Goal: Transaction & Acquisition: Download file/media

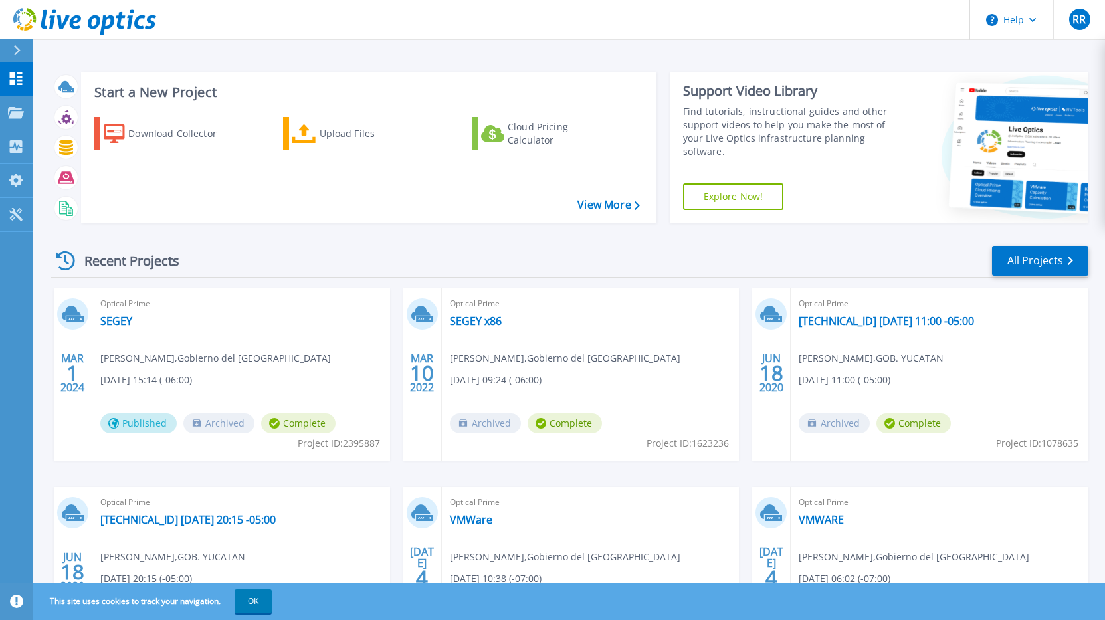
click at [36, 110] on div "Start a New Project Download Collector Upload Files Cloud Pricing Calculator Vi…" at bounding box center [568, 348] width 1071 height 696
click at [15, 112] on icon at bounding box center [16, 112] width 16 height 11
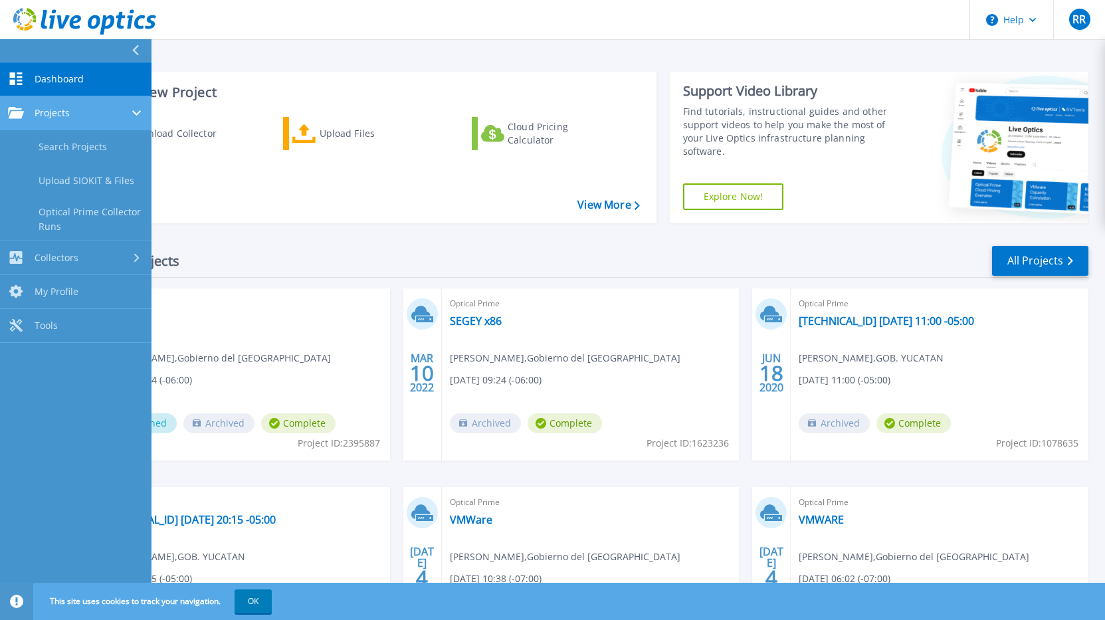
click at [81, 107] on div "Projects" at bounding box center [76, 113] width 136 height 12
click at [138, 44] on div at bounding box center [140, 50] width 21 height 23
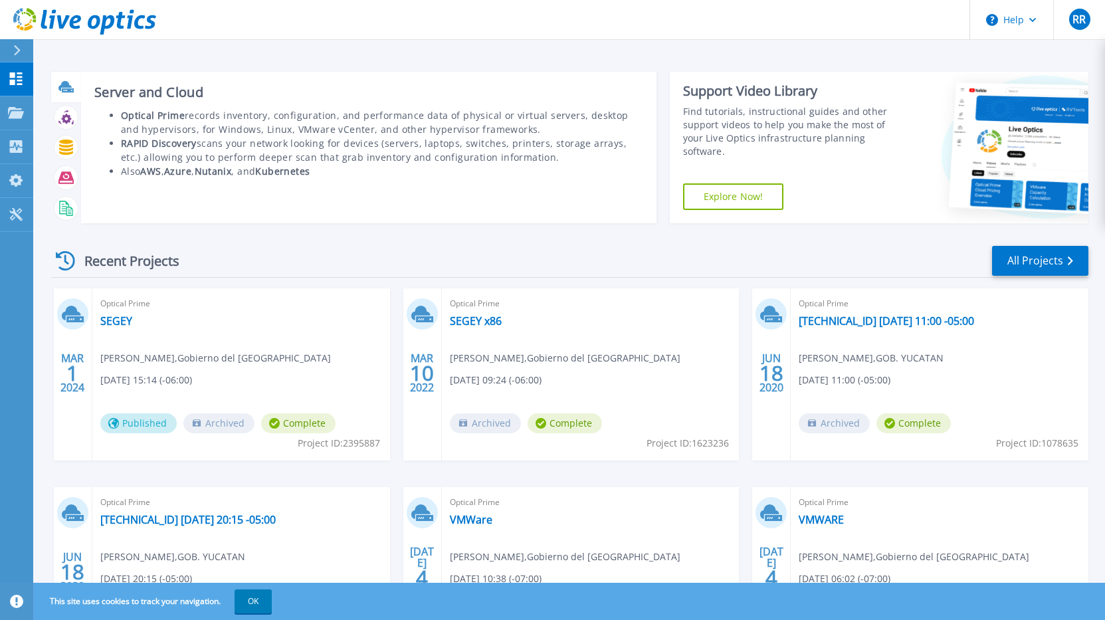
click at [69, 86] on icon at bounding box center [64, 86] width 13 height 10
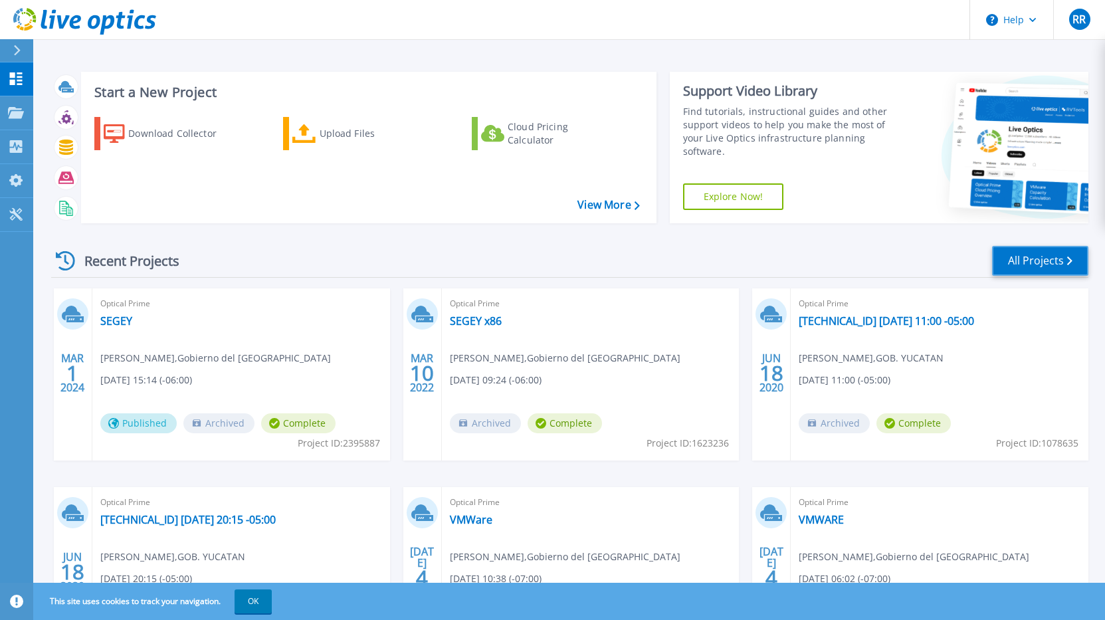
click at [1063, 259] on link "All Projects" at bounding box center [1040, 261] width 96 height 30
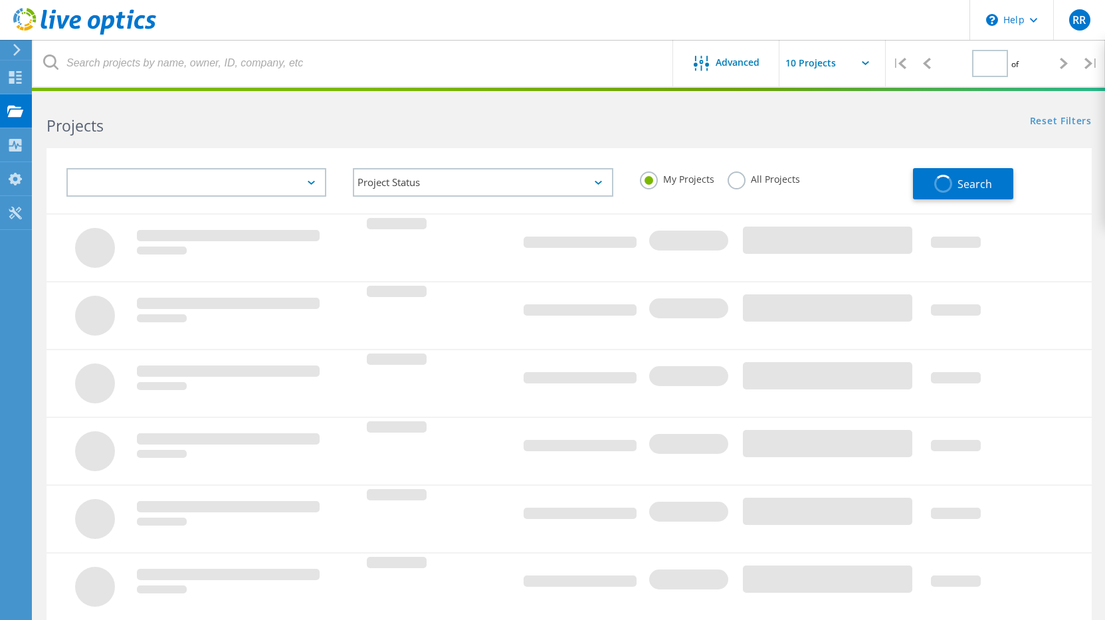
type input "1"
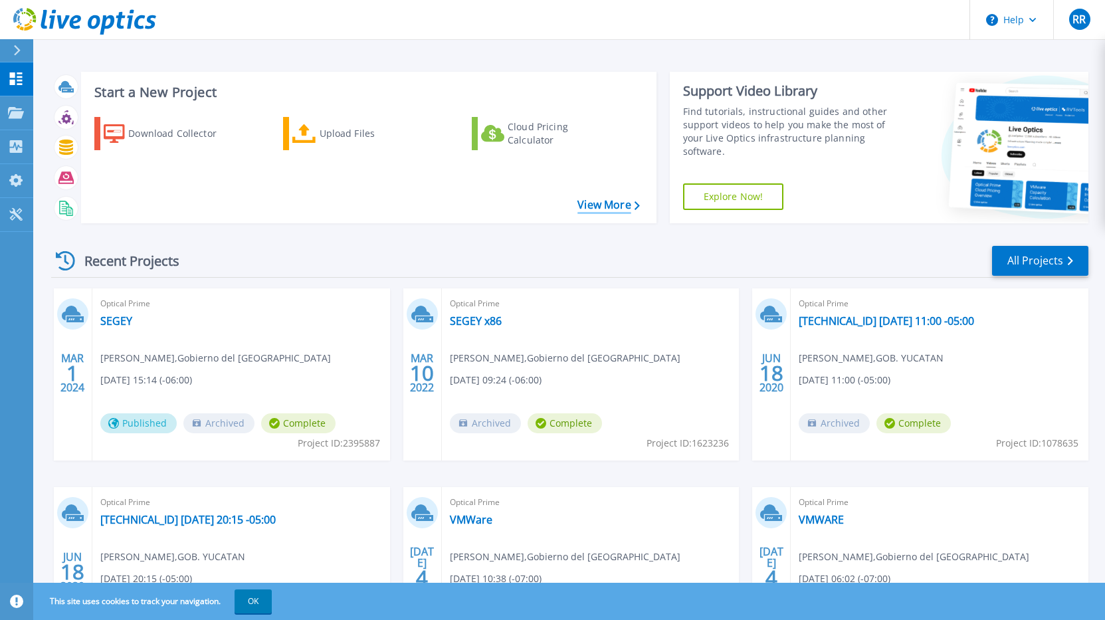
click at [611, 199] on link "View More" at bounding box center [608, 205] width 62 height 13
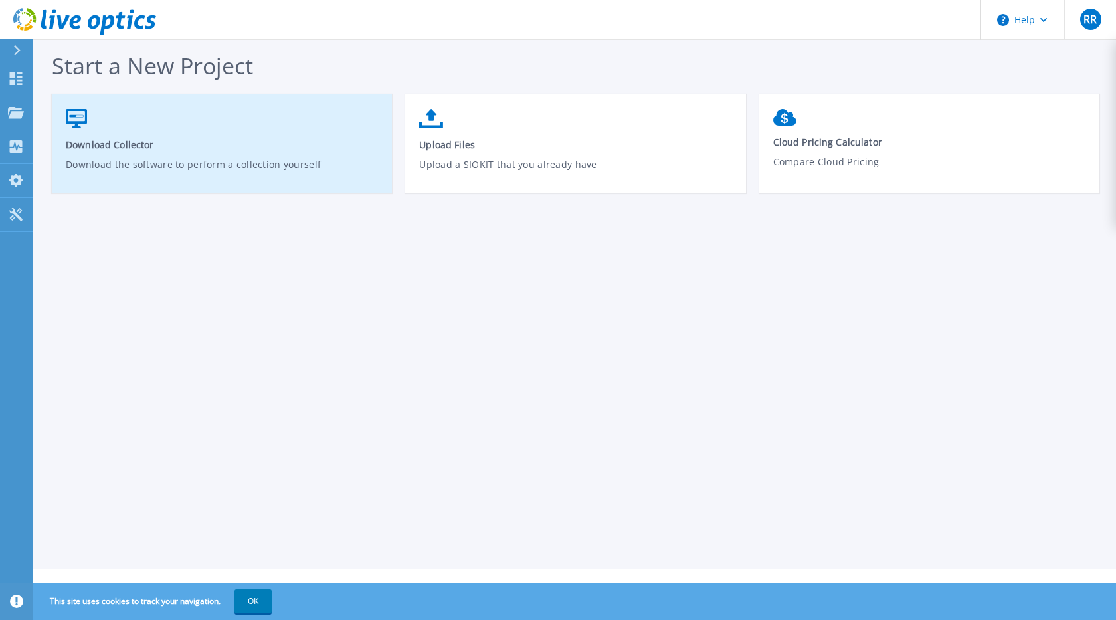
click at [243, 157] on p "Download the software to perform a collection yourself" at bounding box center [222, 172] width 313 height 31
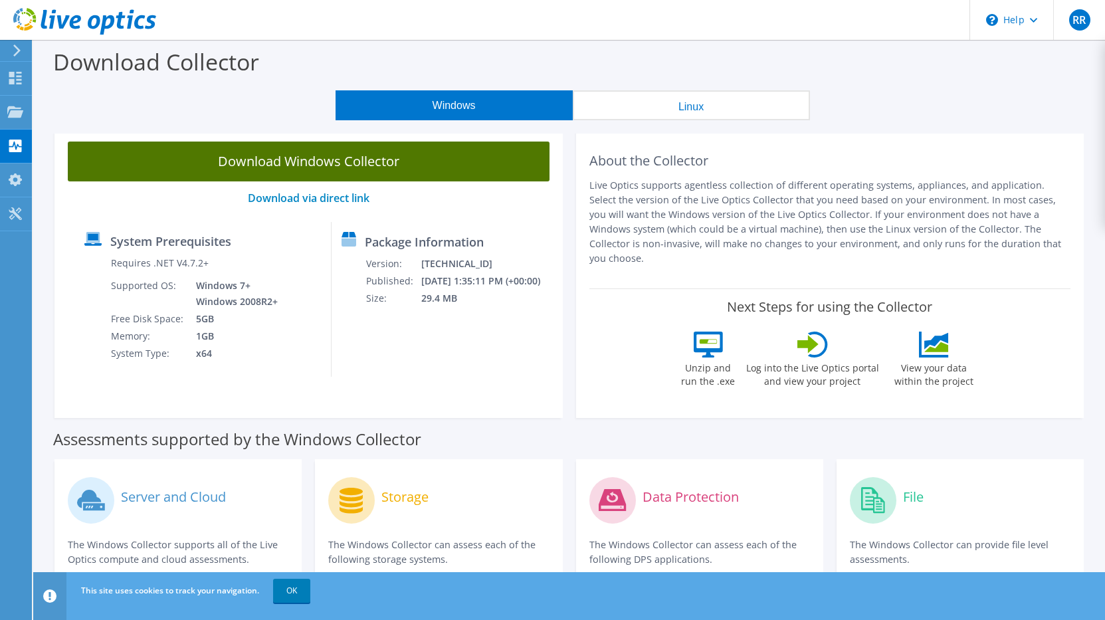
click at [296, 158] on link "Download Windows Collector" at bounding box center [309, 161] width 482 height 40
